Goal: Use online tool/utility: Utilize a website feature to perform a specific function

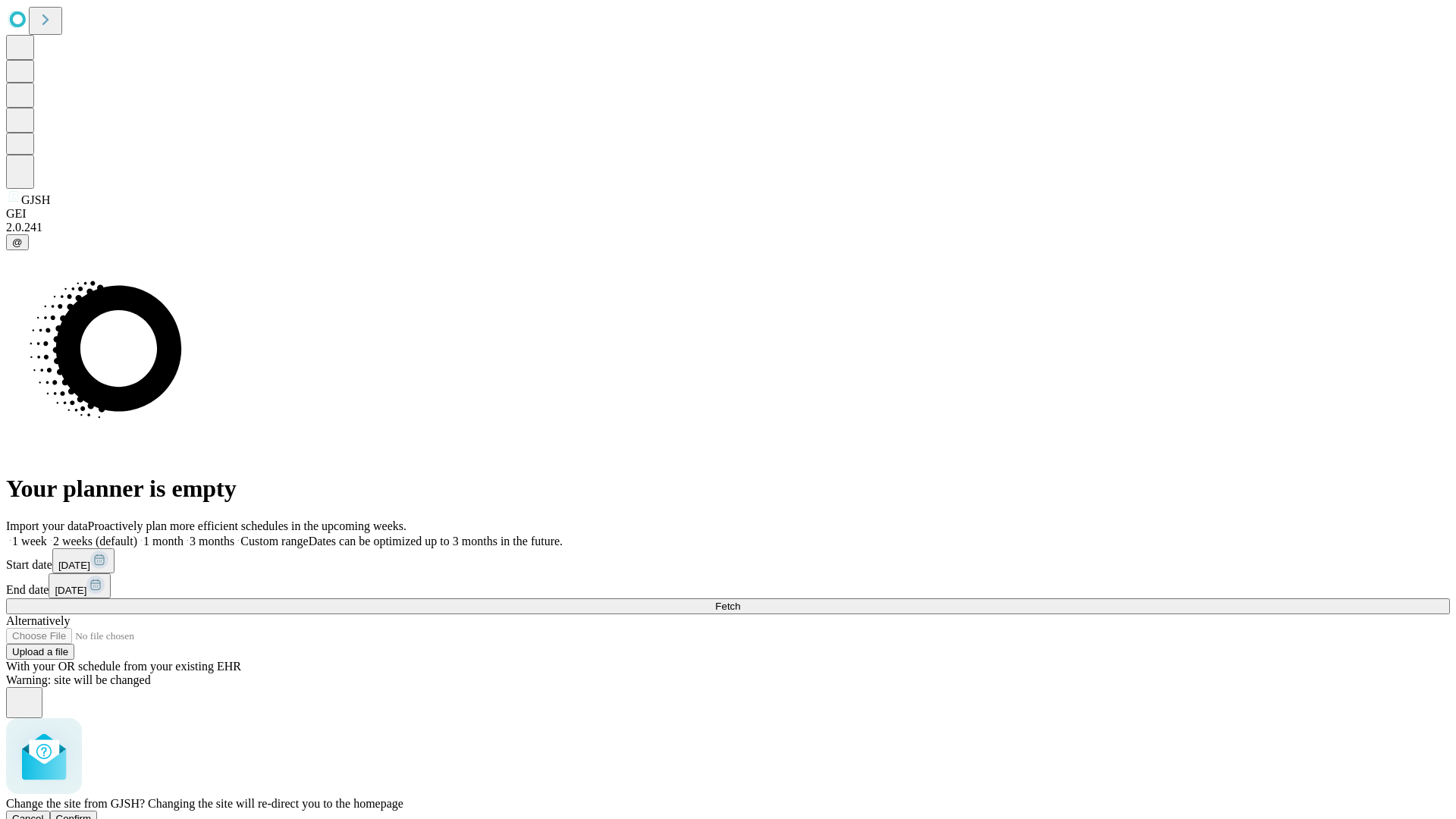
click at [91, 813] on span "Confirm" at bounding box center [73, 818] width 35 height 12
click at [138, 534] on label "2 weeks (default)" at bounding box center [92, 540] width 91 height 13
click at [740, 600] on span "Fetch" at bounding box center [728, 605] width 25 height 12
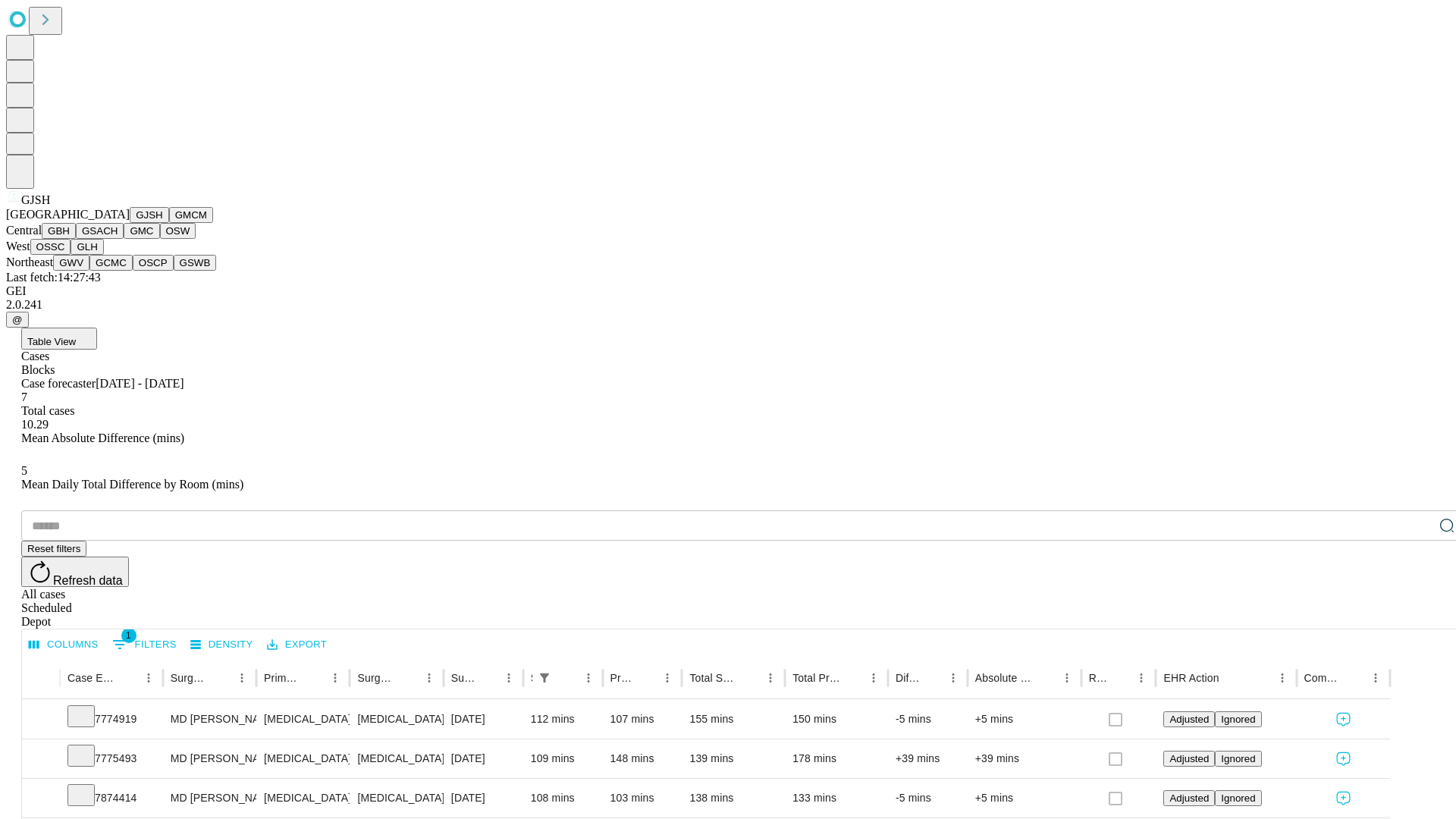
click at [169, 223] on button "GMCM" at bounding box center [191, 215] width 44 height 16
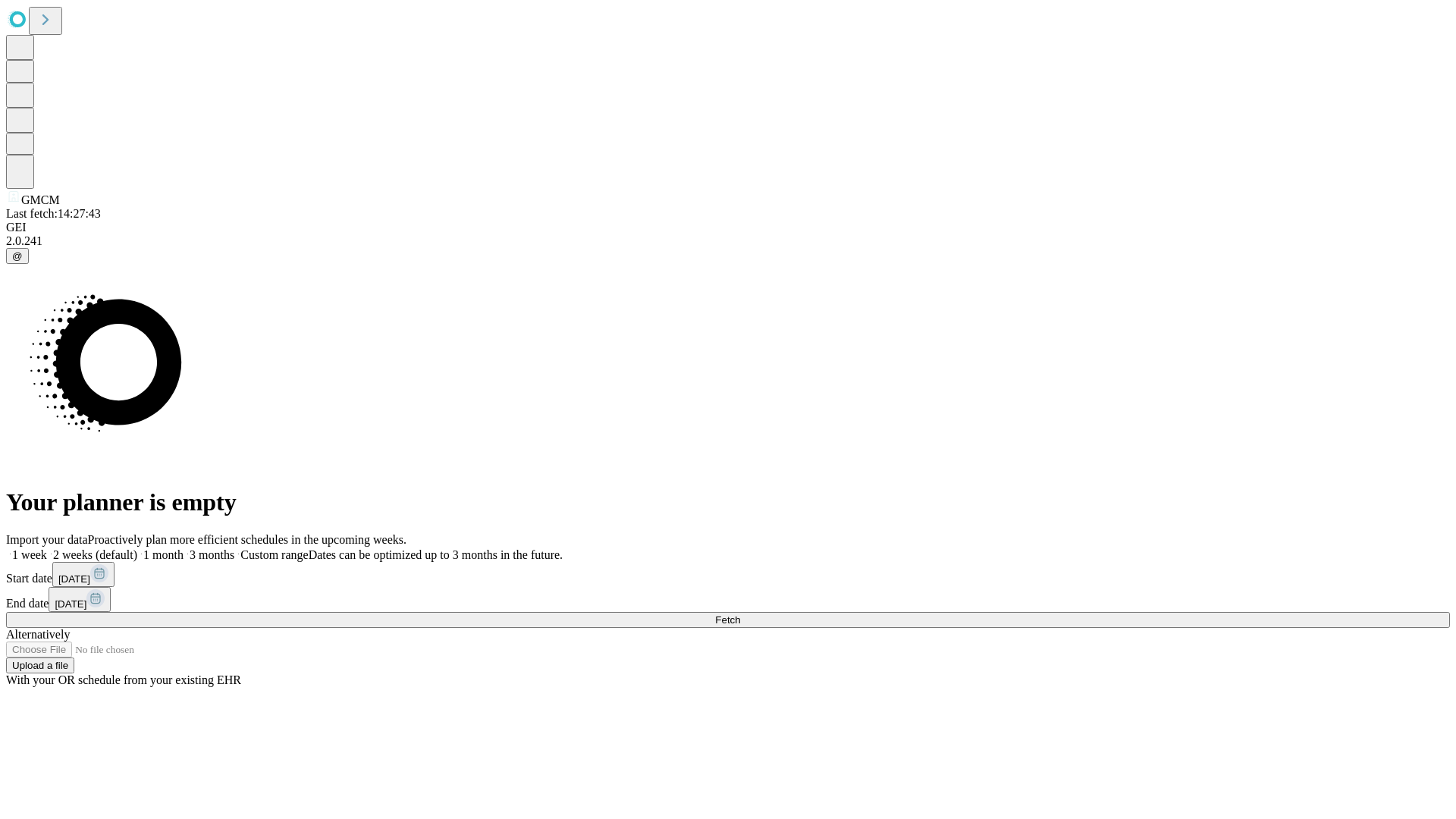
click at [138, 548] on label "2 weeks (default)" at bounding box center [92, 555] width 91 height 13
click at [740, 614] on span "Fetch" at bounding box center [728, 619] width 25 height 12
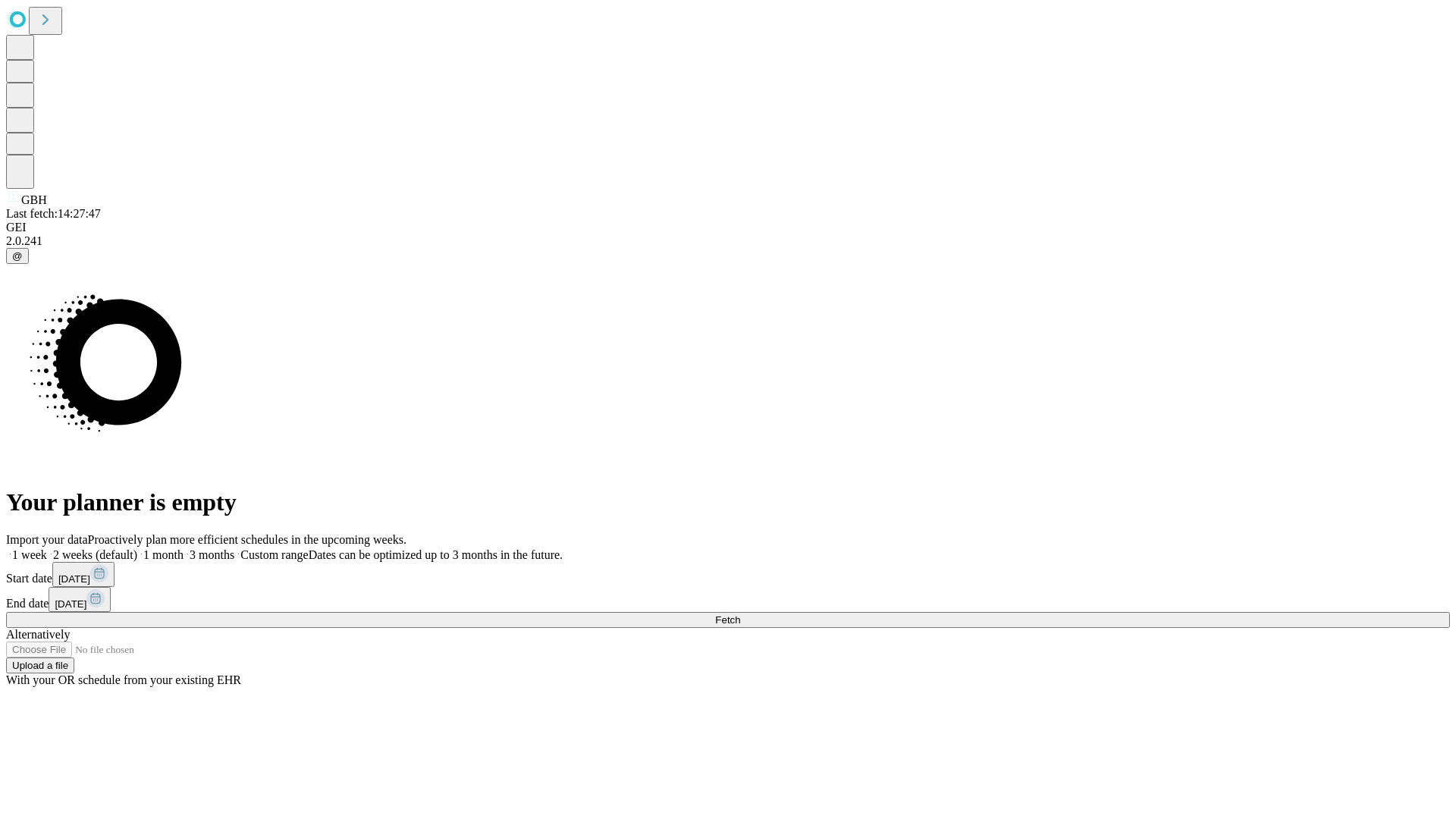
click at [740, 614] on span "Fetch" at bounding box center [728, 619] width 25 height 12
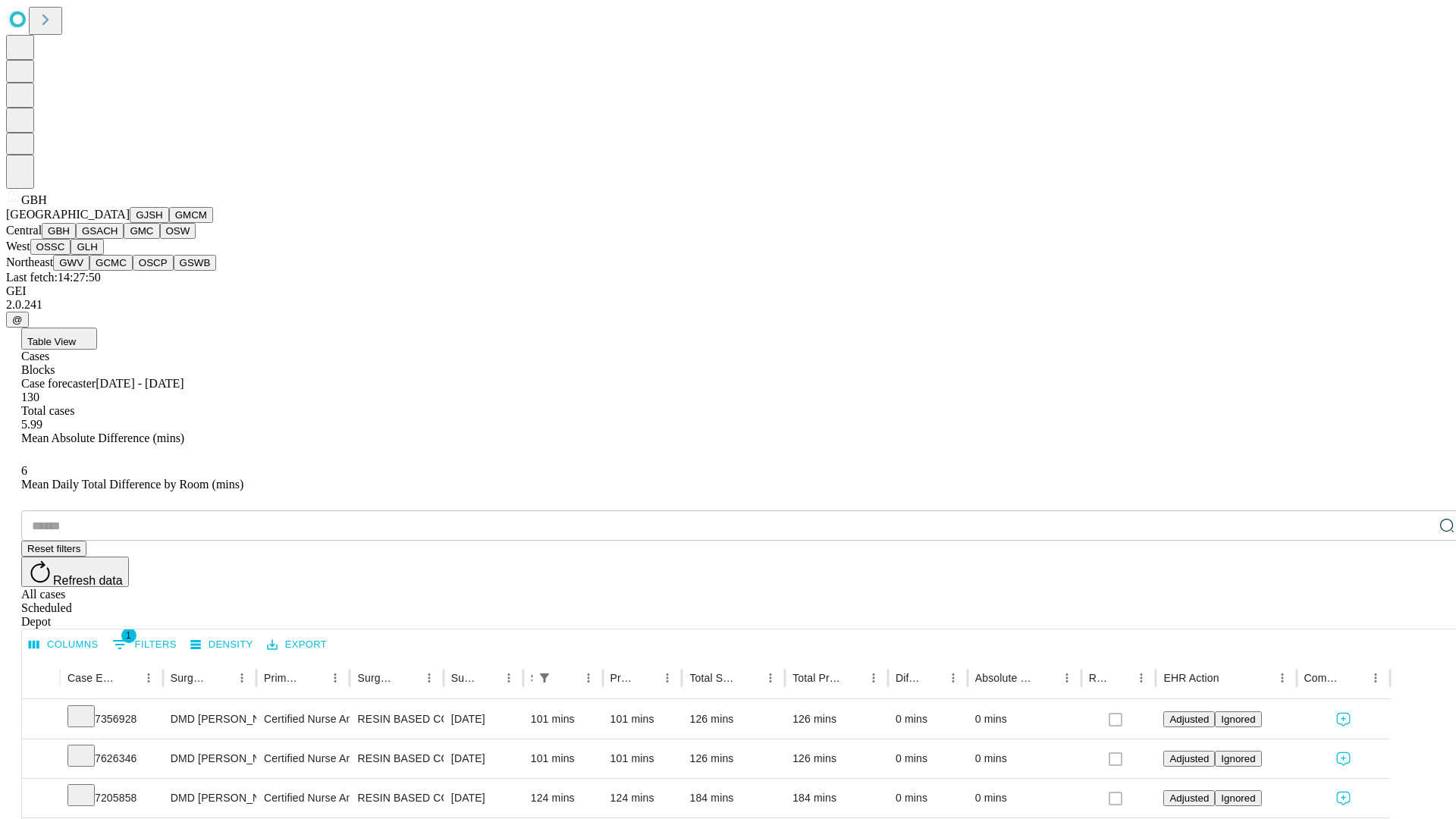
click at [118, 239] on button "GSACH" at bounding box center [100, 231] width 48 height 16
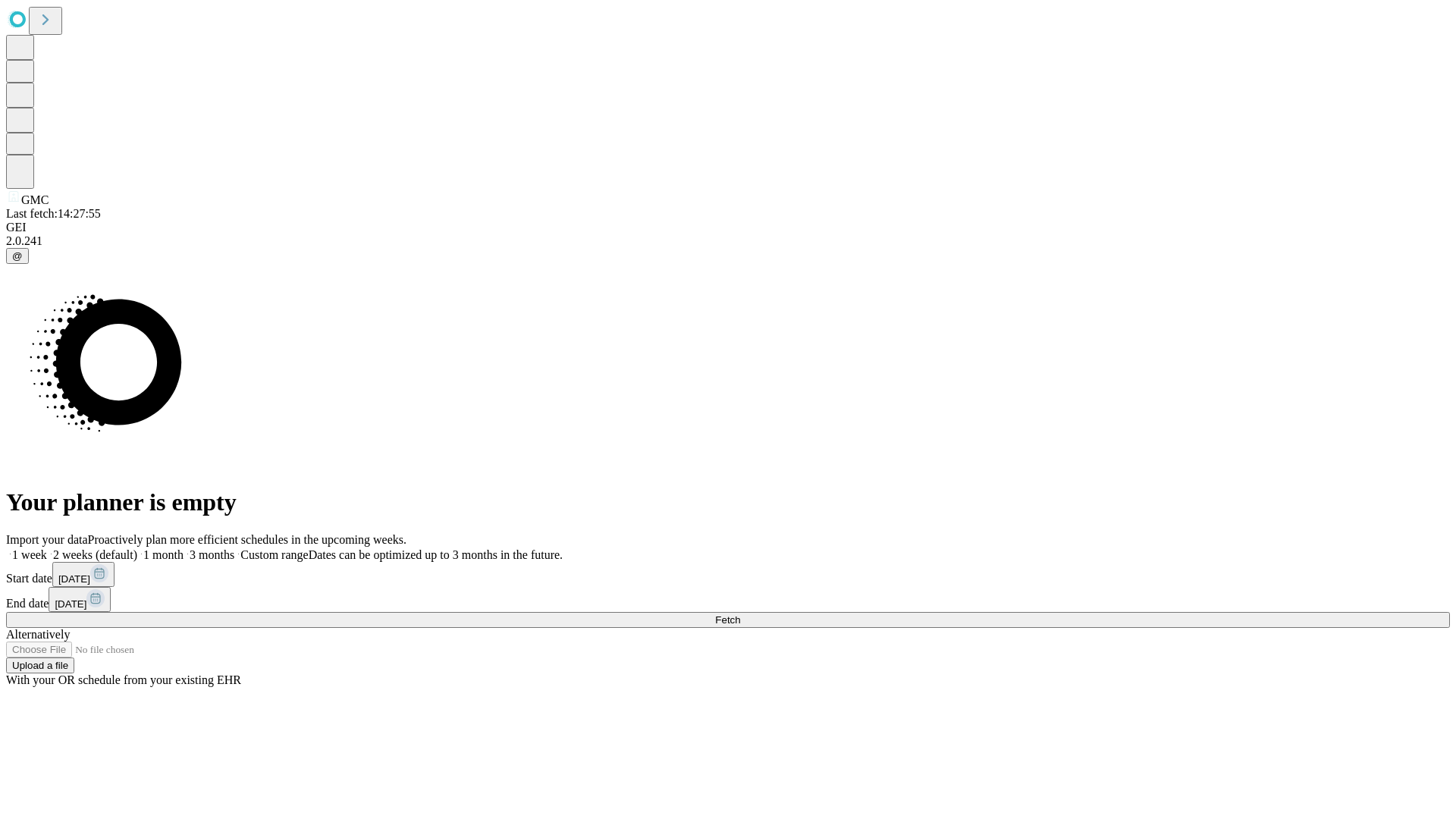
click at [138, 548] on label "2 weeks (default)" at bounding box center [92, 555] width 91 height 13
click at [740, 614] on span "Fetch" at bounding box center [728, 619] width 25 height 12
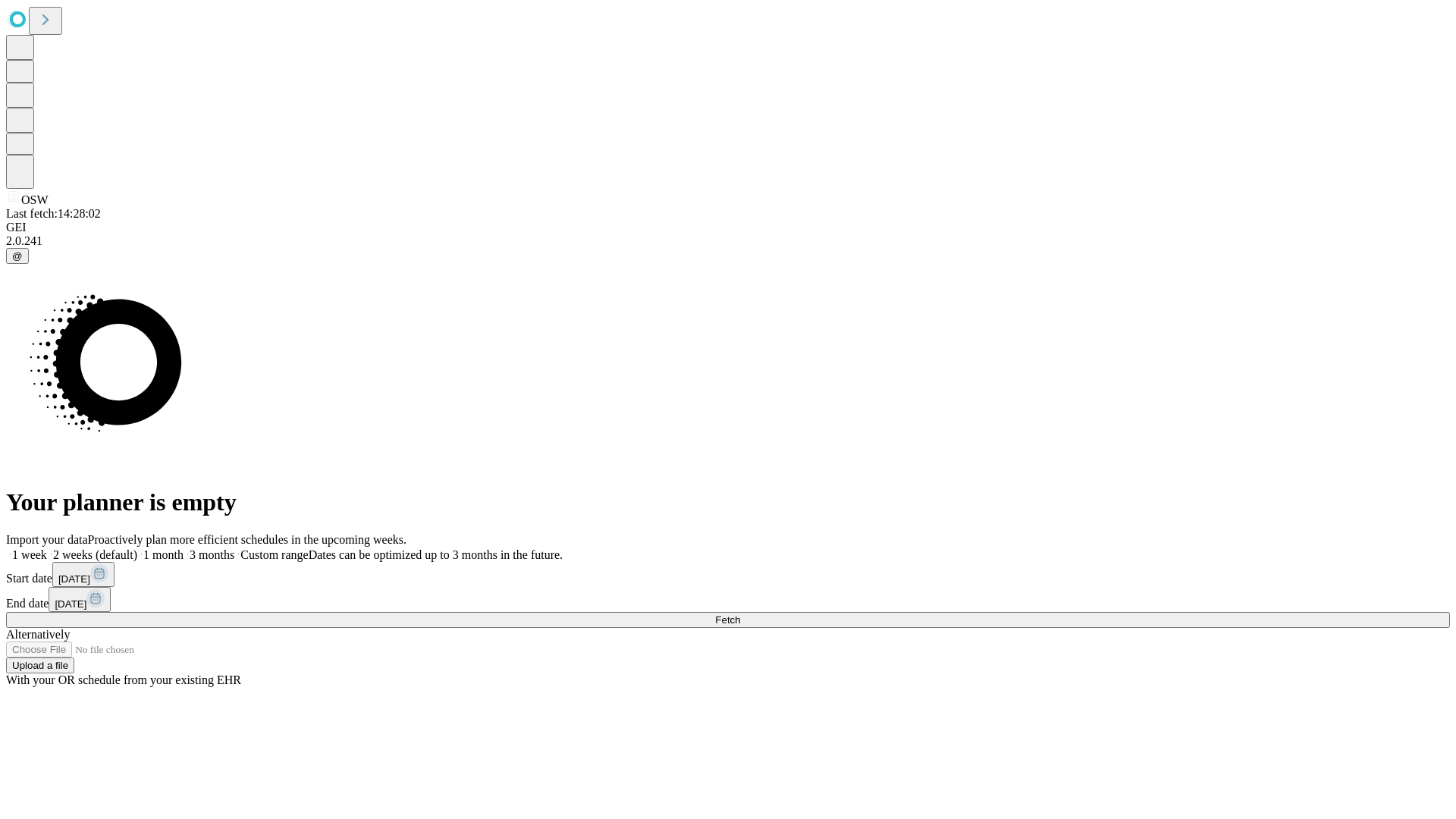
click at [740, 614] on span "Fetch" at bounding box center [728, 619] width 25 height 12
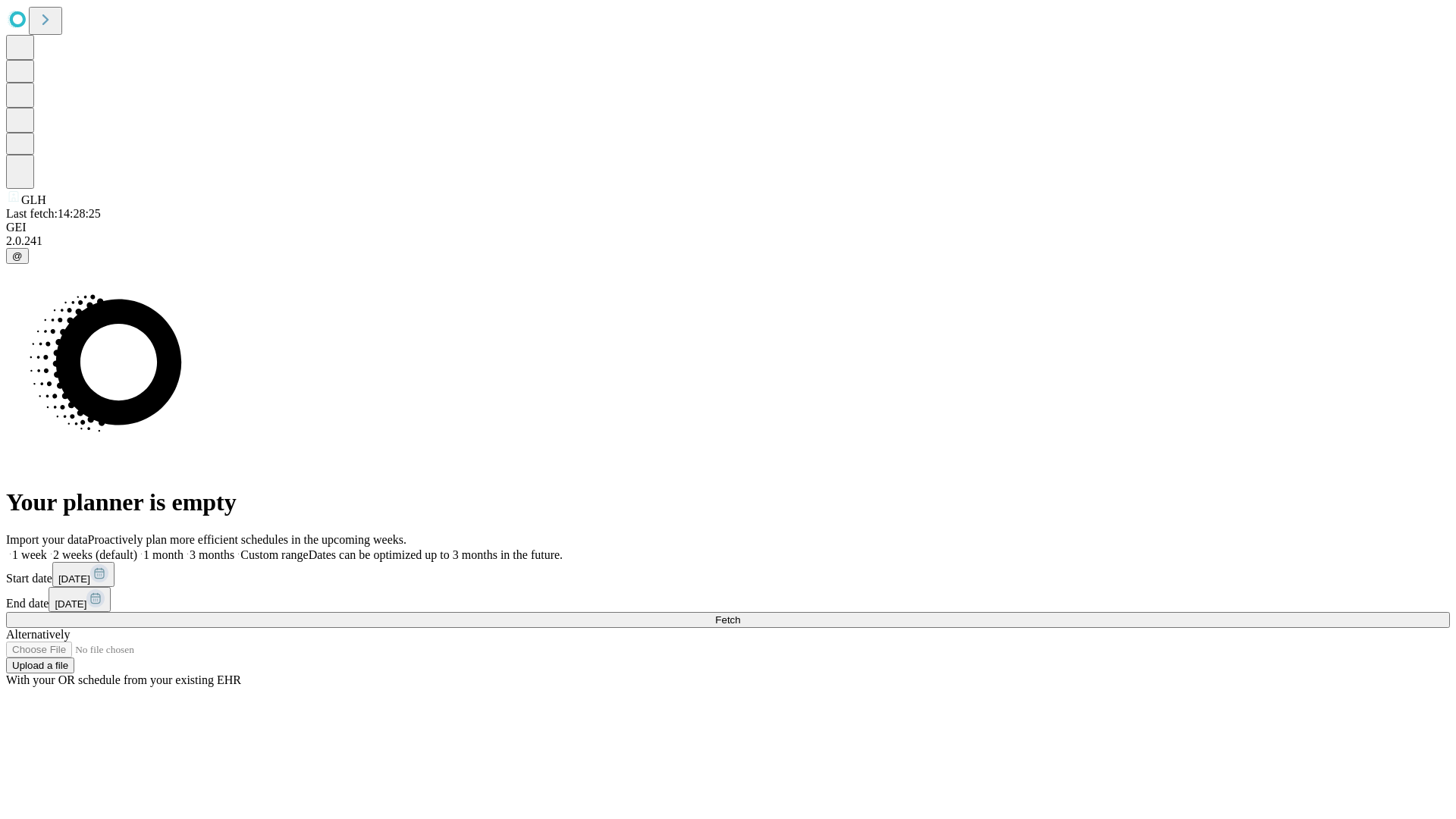
click at [740, 614] on span "Fetch" at bounding box center [728, 619] width 25 height 12
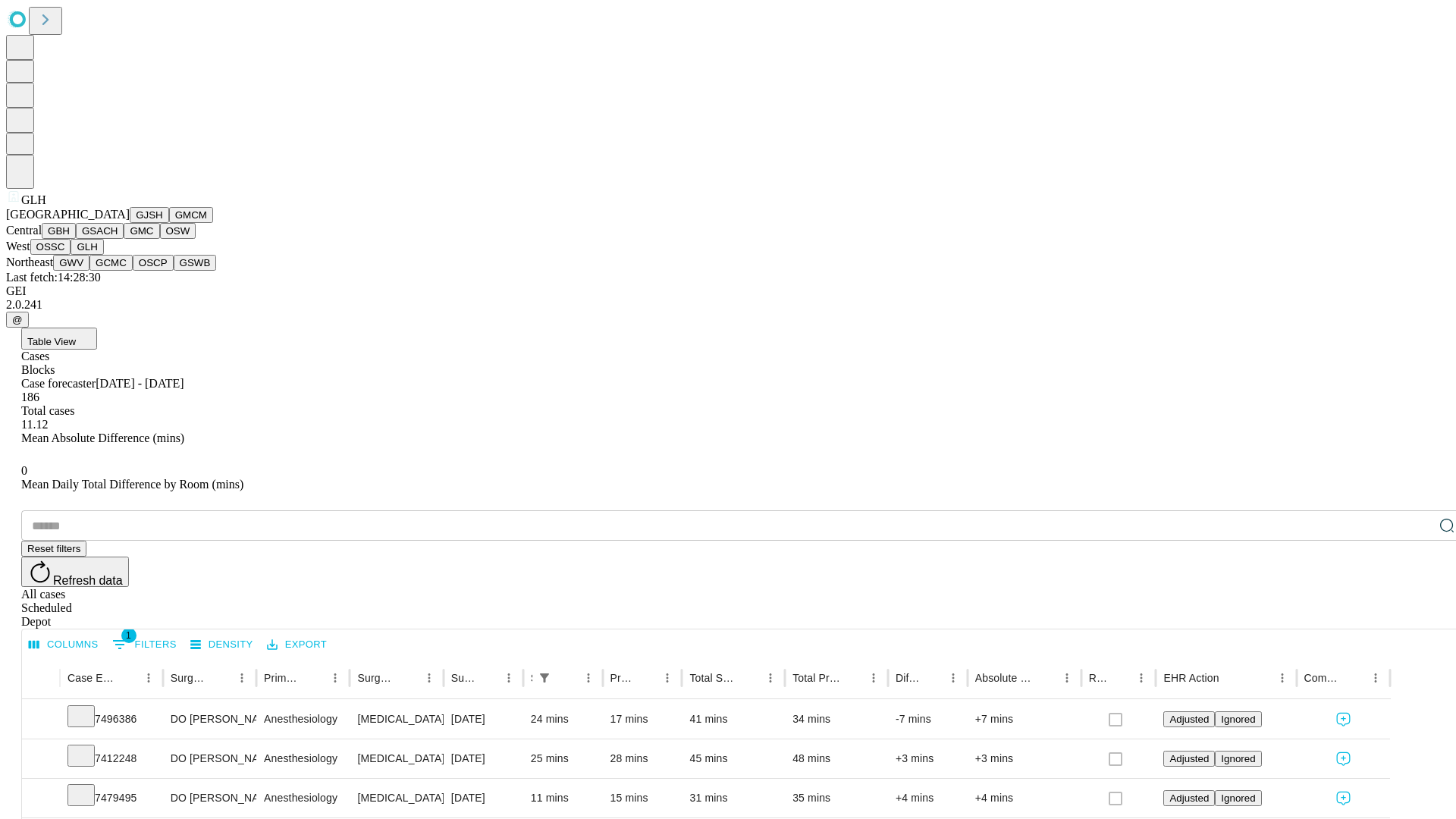
click at [90, 271] on button "GWV" at bounding box center [72, 262] width 36 height 16
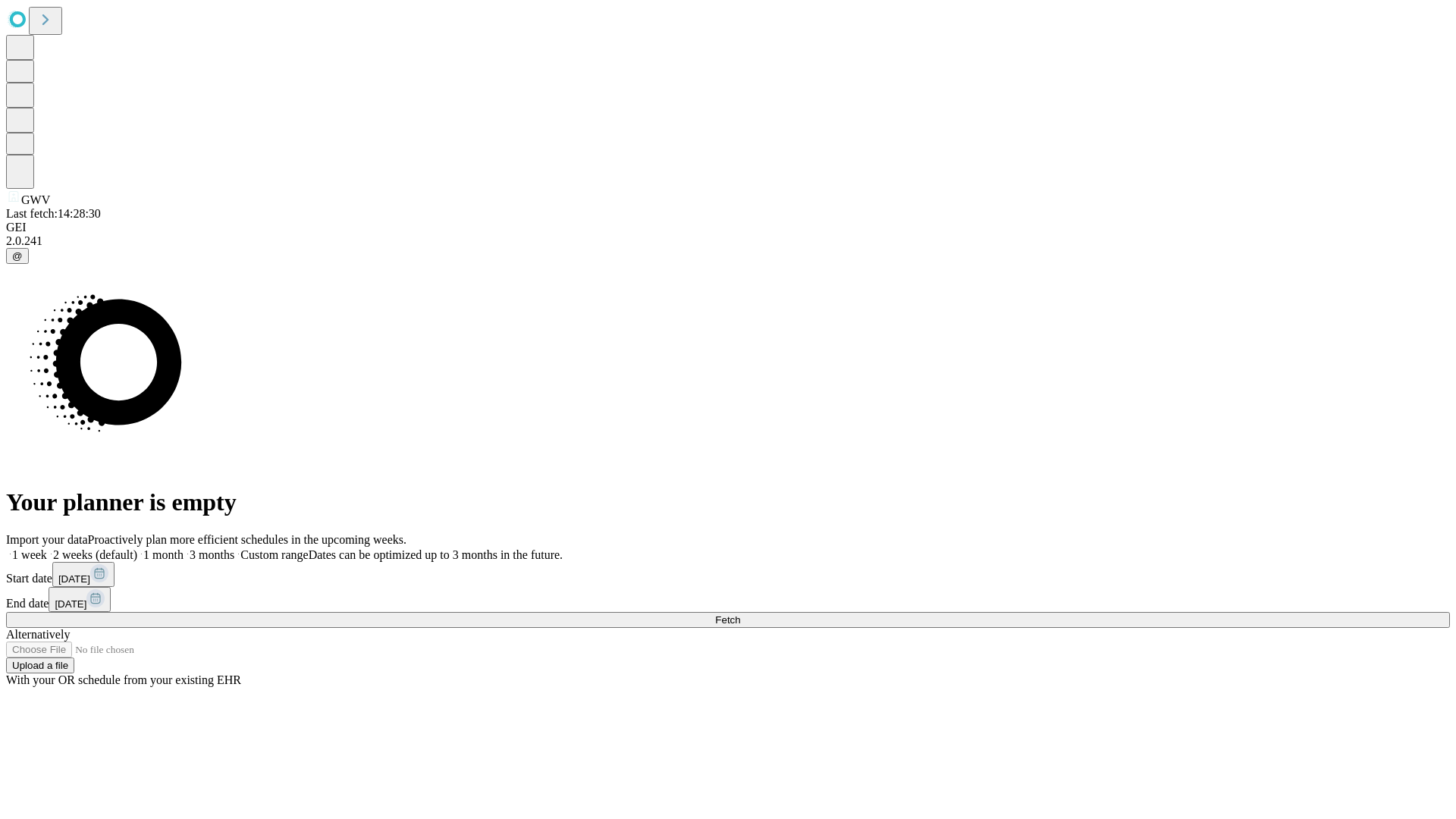
click at [138, 548] on label "2 weeks (default)" at bounding box center [92, 555] width 91 height 13
click at [740, 614] on span "Fetch" at bounding box center [728, 619] width 25 height 12
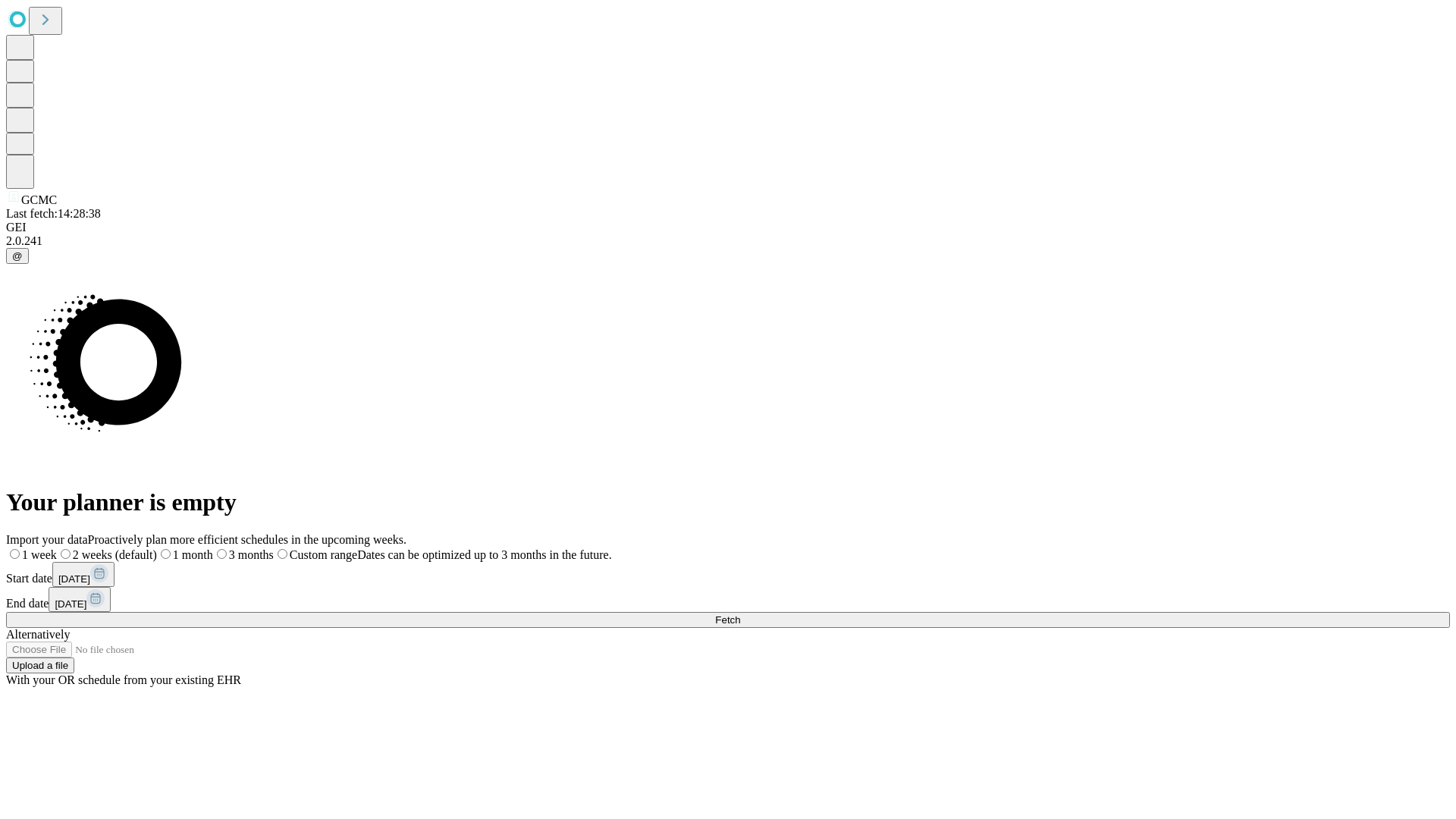
click at [157, 548] on label "2 weeks (default)" at bounding box center [107, 555] width 101 height 13
click at [740, 614] on span "Fetch" at bounding box center [728, 619] width 25 height 12
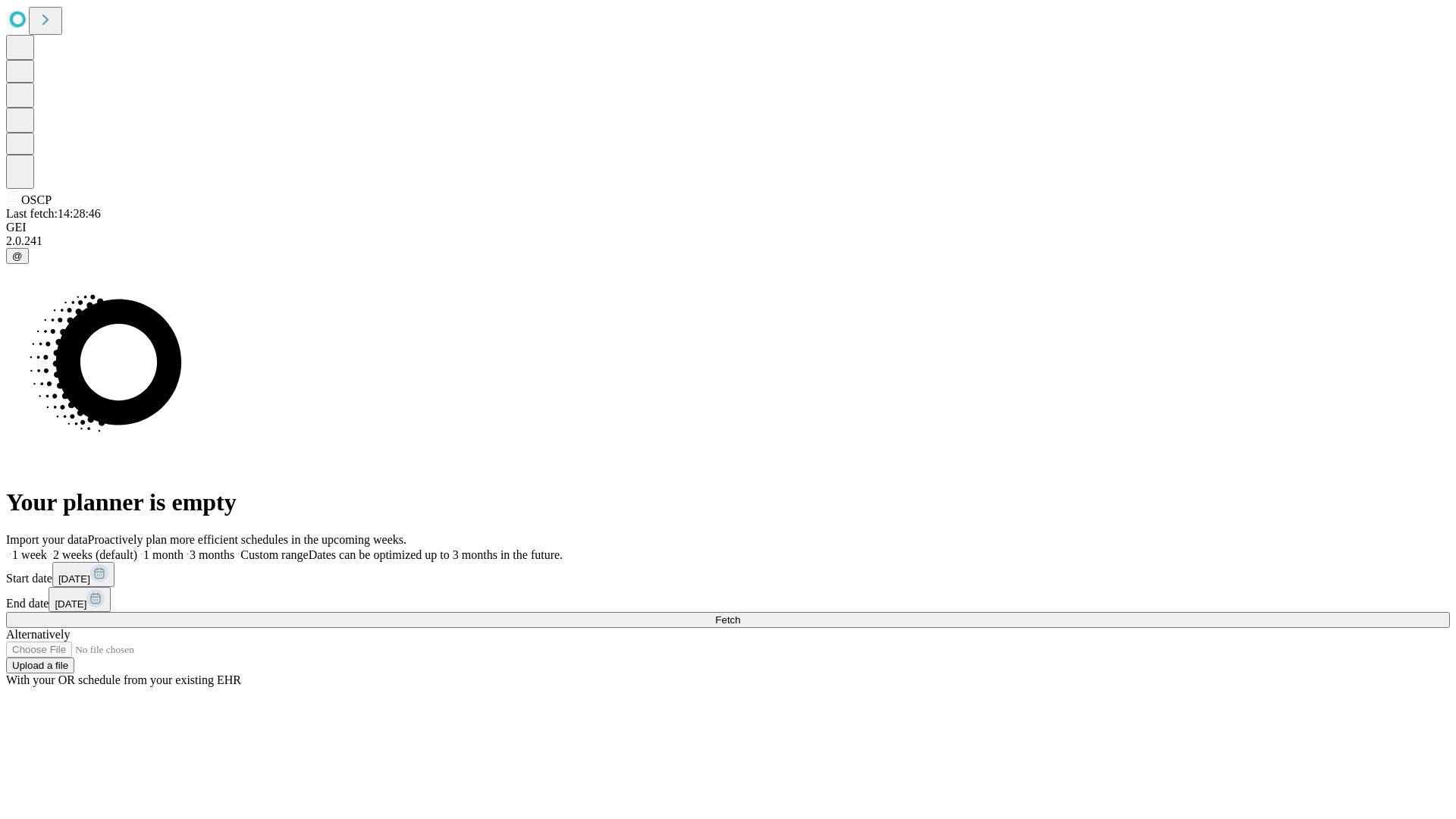
click at [138, 548] on label "2 weeks (default)" at bounding box center [92, 555] width 91 height 13
click at [740, 614] on span "Fetch" at bounding box center [728, 619] width 25 height 12
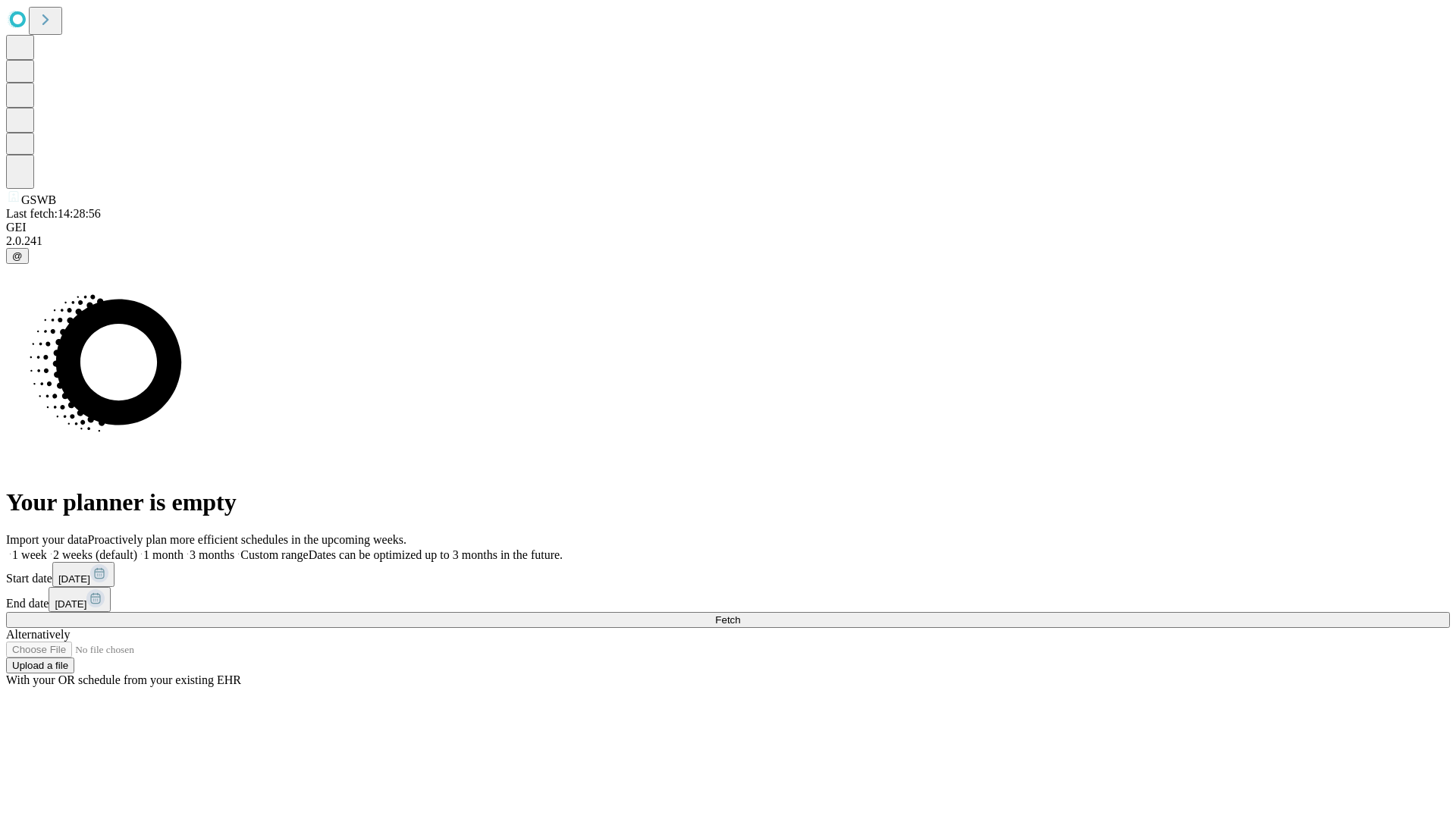
click at [138, 548] on label "2 weeks (default)" at bounding box center [92, 555] width 91 height 13
click at [740, 614] on span "Fetch" at bounding box center [728, 619] width 25 height 12
